Goal: Task Accomplishment & Management: Complete application form

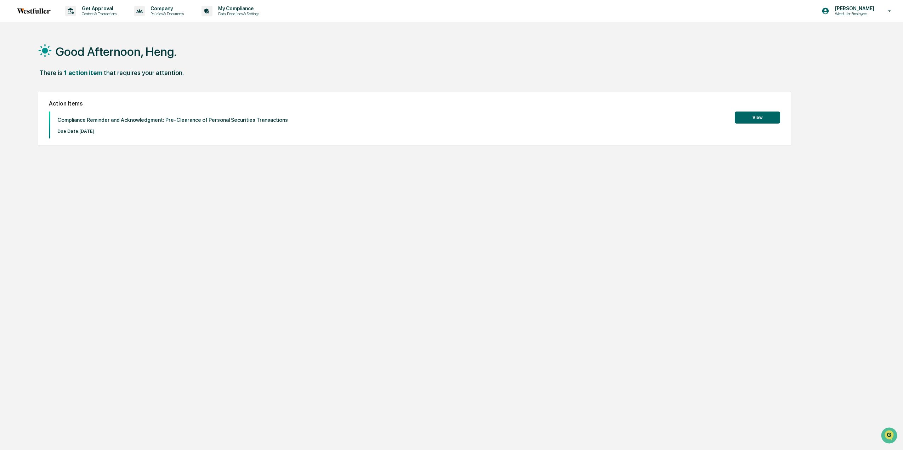
click at [754, 119] on button "View" at bounding box center [757, 118] width 45 height 12
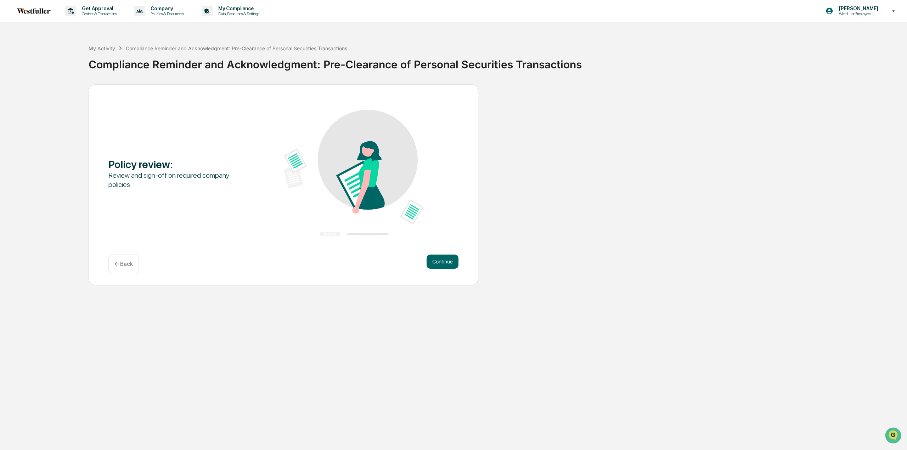
click at [166, 176] on div "Review and sign-off on required company policies." at bounding box center [178, 180] width 140 height 18
click at [439, 262] on button "Continue" at bounding box center [443, 262] width 32 height 14
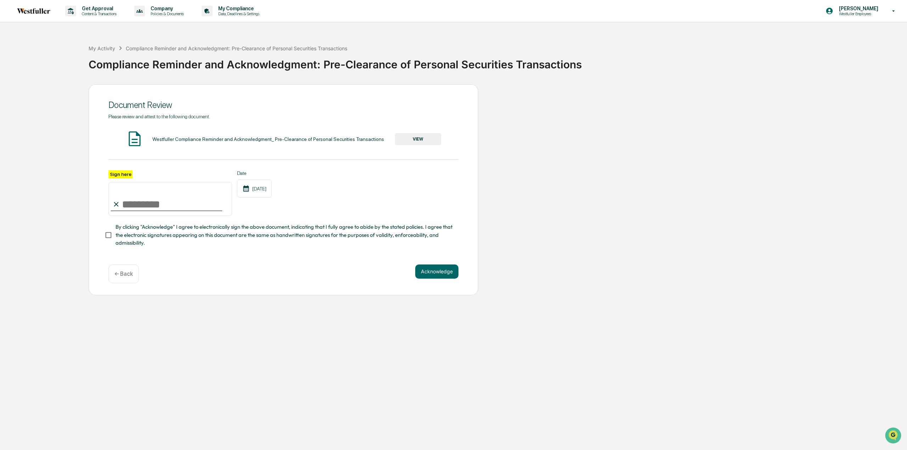
click at [406, 140] on button "VIEW" at bounding box center [418, 139] width 46 height 12
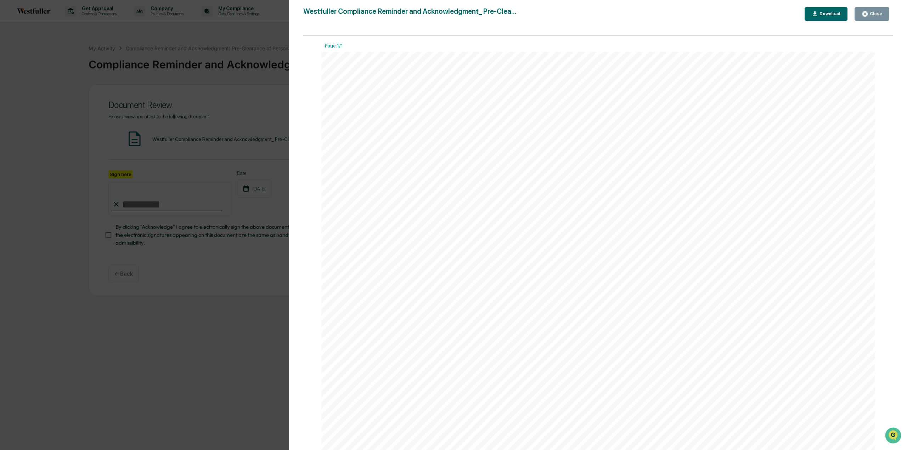
click at [216, 337] on div "Version History [DATE] 05:17 PM [PERSON_NAME] Compliance Reminder and Acknowled…" at bounding box center [453, 225] width 907 height 450
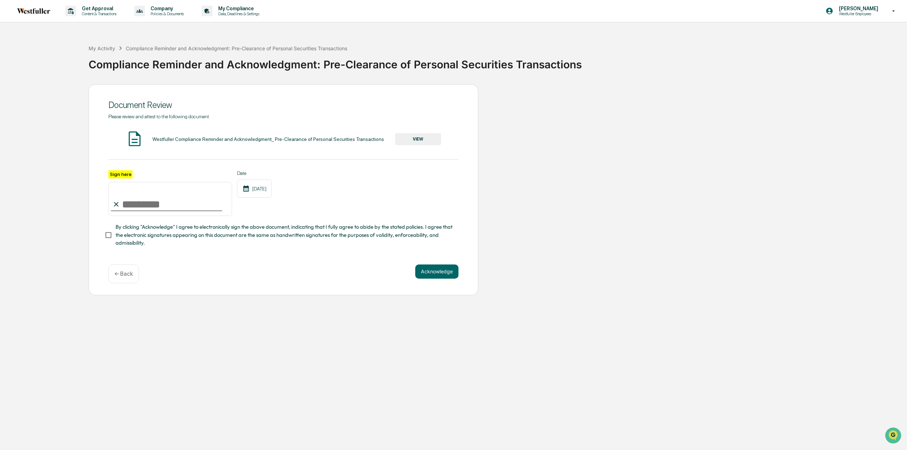
click at [178, 204] on input "Sign here" at bounding box center [170, 199] width 124 height 34
click at [142, 209] on input "Sign here" at bounding box center [170, 199] width 124 height 34
type input "*"
click at [142, 209] on input "*" at bounding box center [170, 199] width 124 height 34
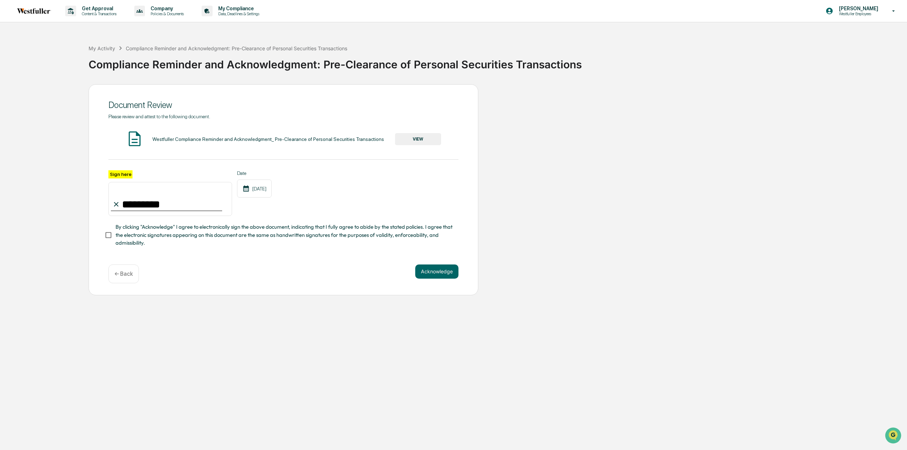
type input "*********"
click at [442, 276] on button "Acknowledge" at bounding box center [436, 272] width 43 height 14
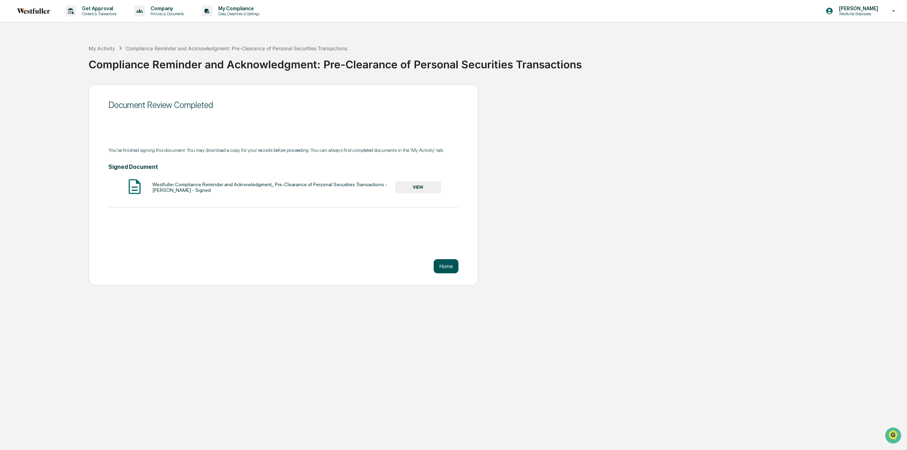
click at [444, 265] on button "Home" at bounding box center [446, 266] width 25 height 14
